Goal: Transaction & Acquisition: Download file/media

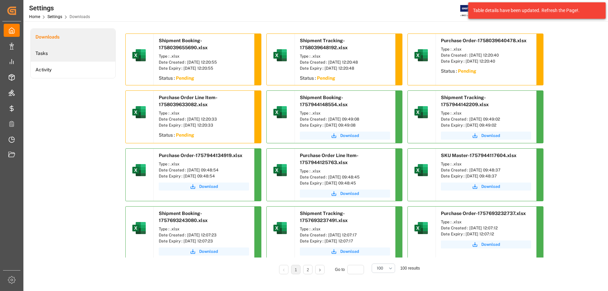
click at [48, 47] on li "Tasks" at bounding box center [73, 53] width 85 height 16
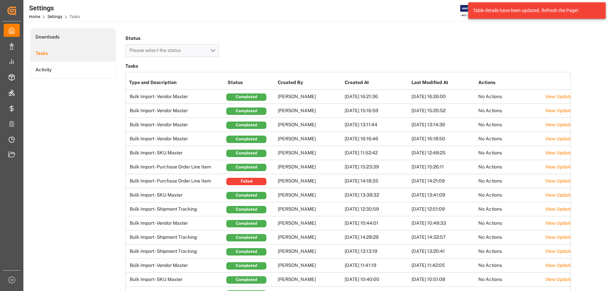
click at [55, 37] on li "Downloads" at bounding box center [73, 37] width 85 height 16
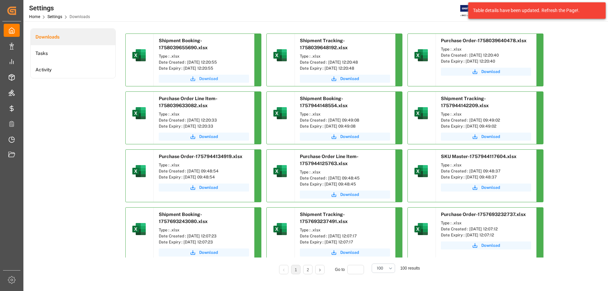
click at [208, 79] on span "Download" at bounding box center [208, 79] width 19 height 6
click at [346, 79] on span "Download" at bounding box center [349, 79] width 19 height 6
click at [487, 72] on span "Download" at bounding box center [491, 72] width 19 height 6
click at [211, 136] on span "Download" at bounding box center [208, 136] width 19 height 6
